Goal: Register for event/course

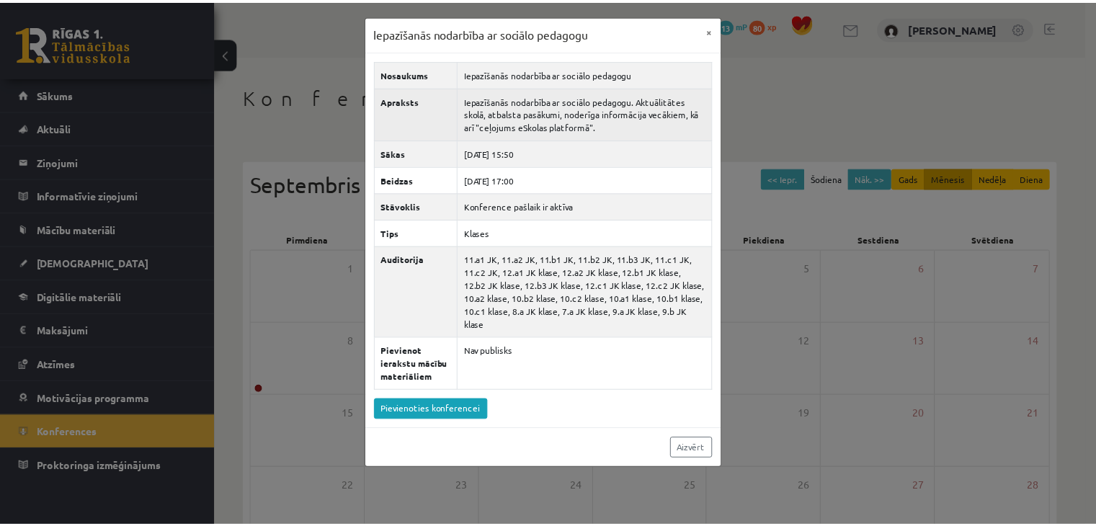
scroll to position [161, 0]
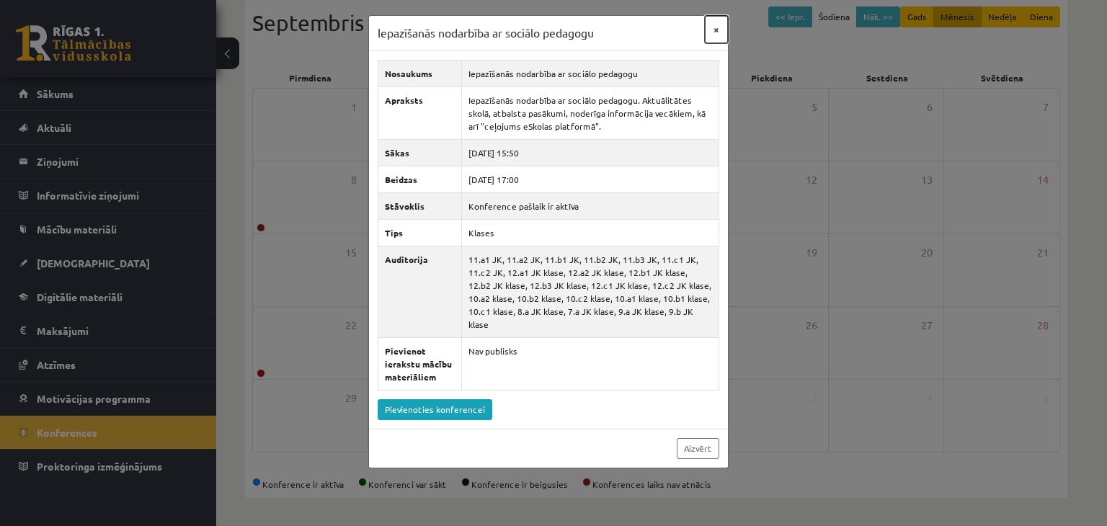
click at [721, 31] on button "×" at bounding box center [716, 29] width 23 height 27
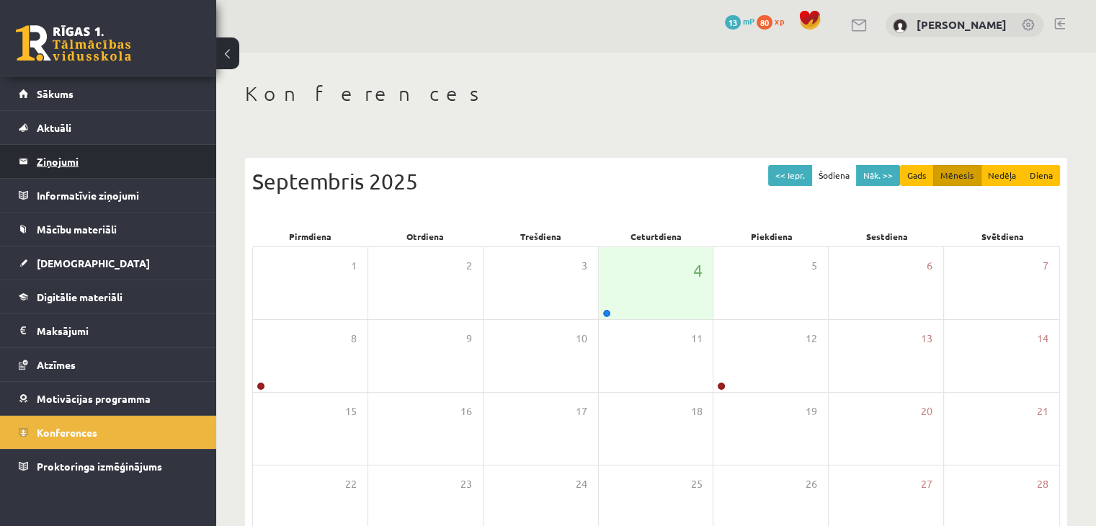
scroll to position [0, 0]
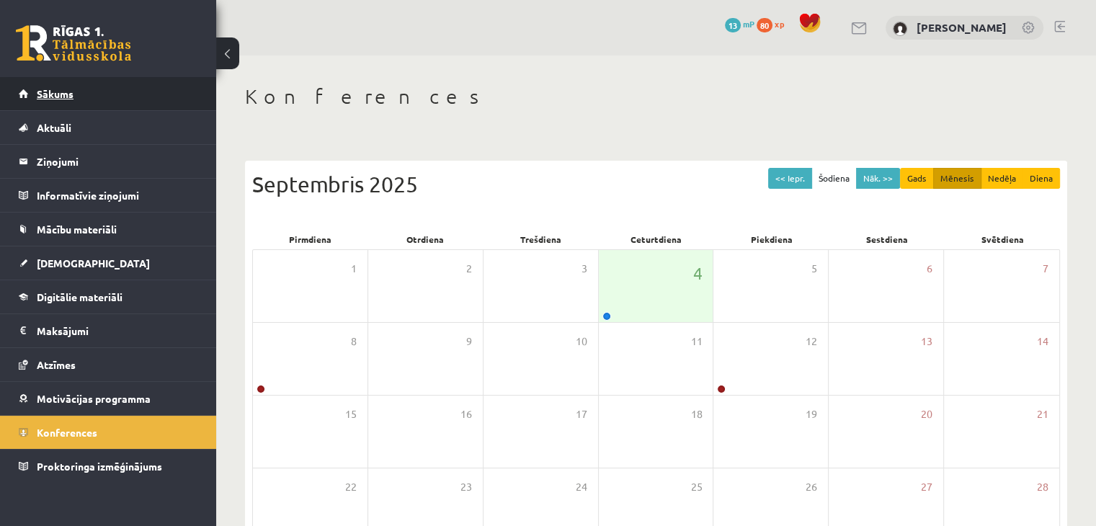
click at [99, 102] on link "Sākums" at bounding box center [108, 93] width 179 height 33
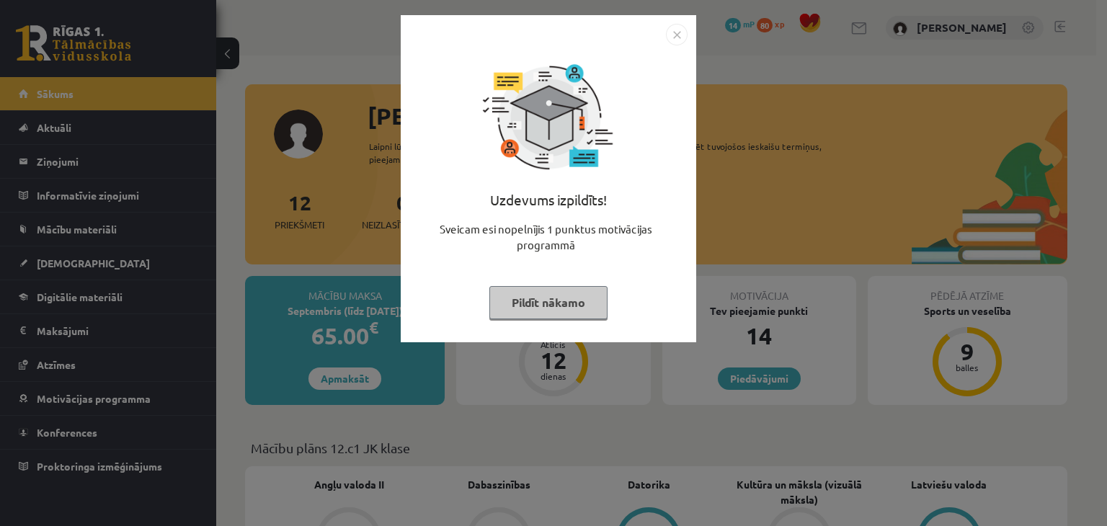
click at [571, 312] on button "Pildīt nākamo" at bounding box center [548, 302] width 118 height 33
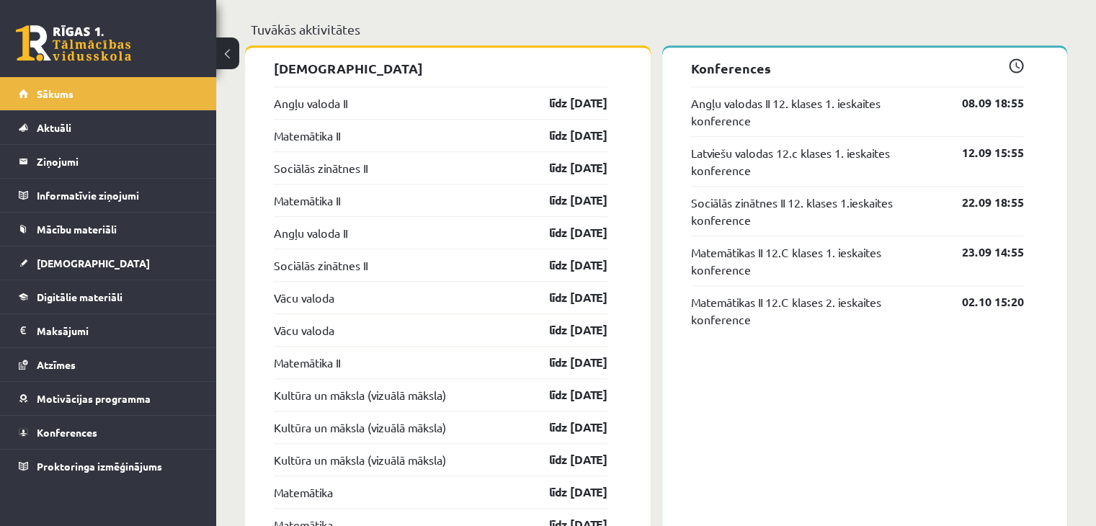
scroll to position [1142, 0]
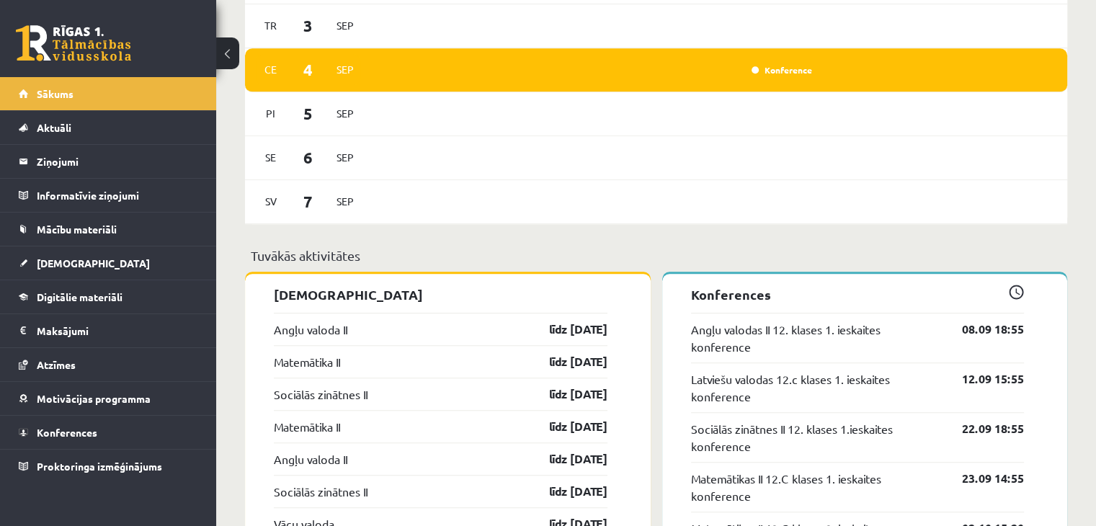
scroll to position [925, 0]
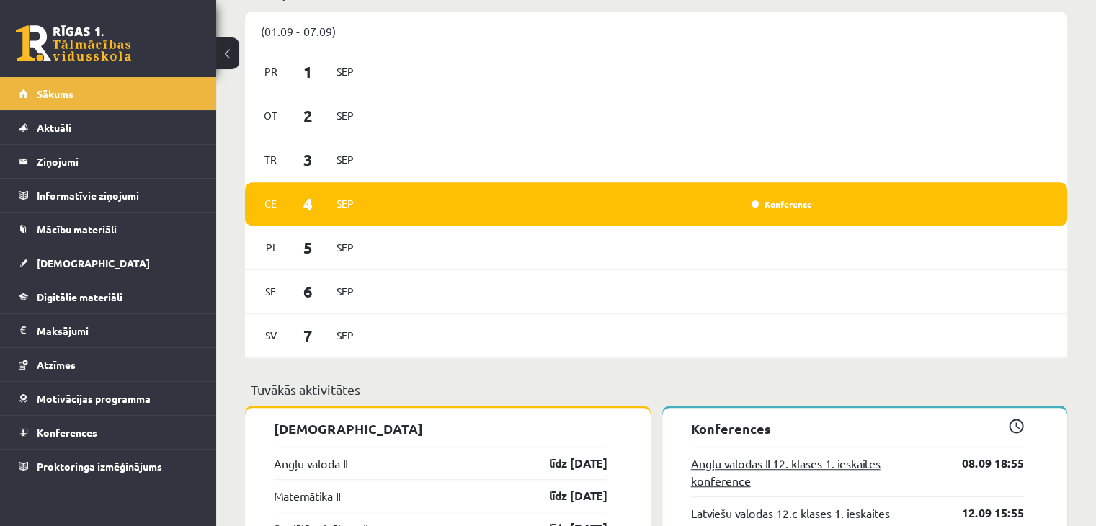
click at [840, 463] on link "Angļu valodas II 12. klases 1. ieskaites konference" at bounding box center [816, 472] width 250 height 35
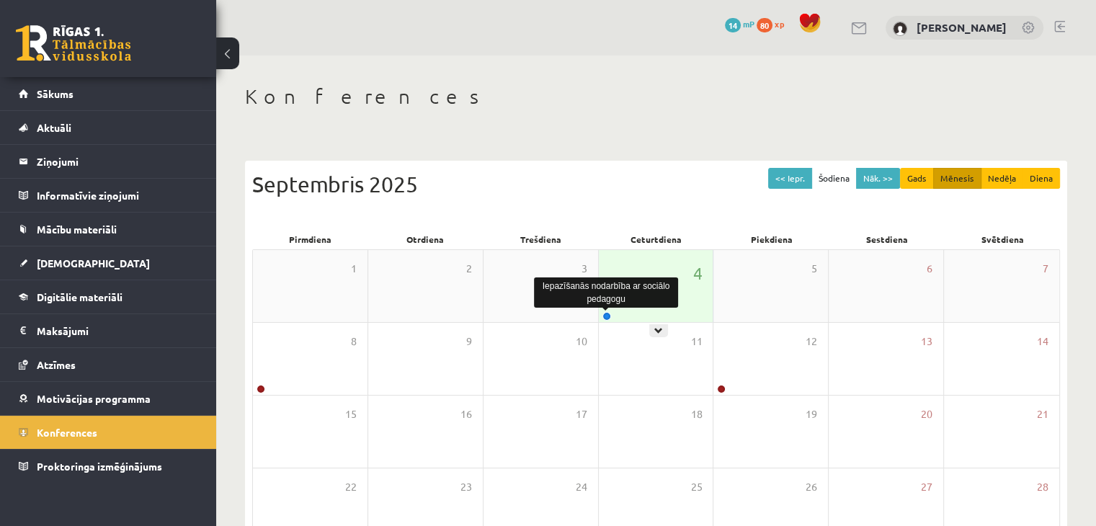
click at [606, 315] on link at bounding box center [607, 316] width 9 height 9
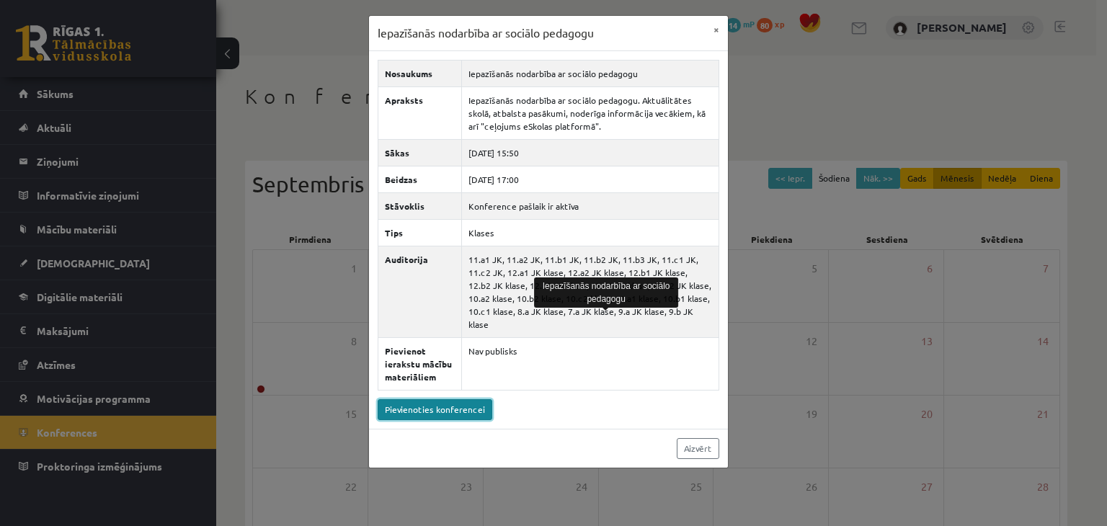
click at [428, 399] on link "Pievienoties konferencei" at bounding box center [435, 409] width 115 height 21
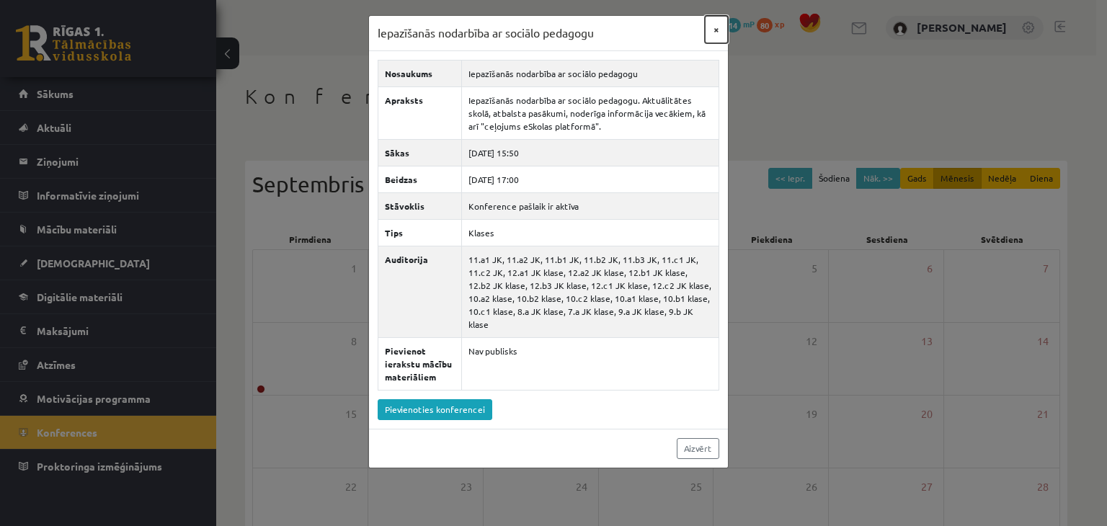
click at [719, 32] on button "×" at bounding box center [716, 29] width 23 height 27
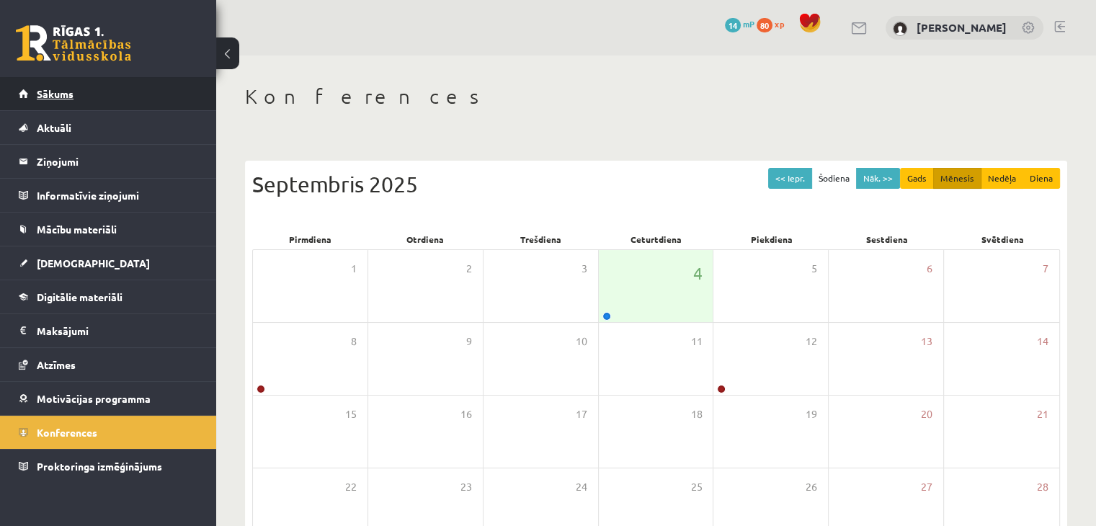
click at [128, 90] on link "Sākums" at bounding box center [108, 93] width 179 height 33
